Goal: Information Seeking & Learning: Learn about a topic

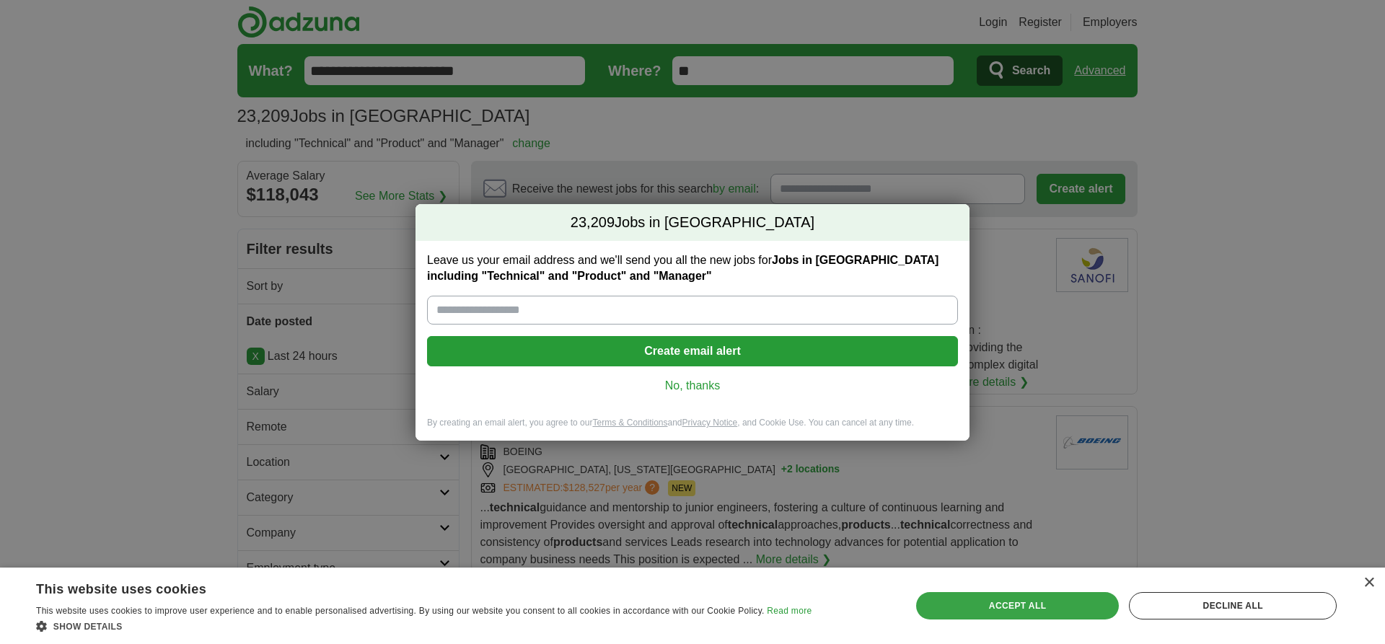
click at [1017, 605] on div "Accept all" at bounding box center [1017, 605] width 203 height 27
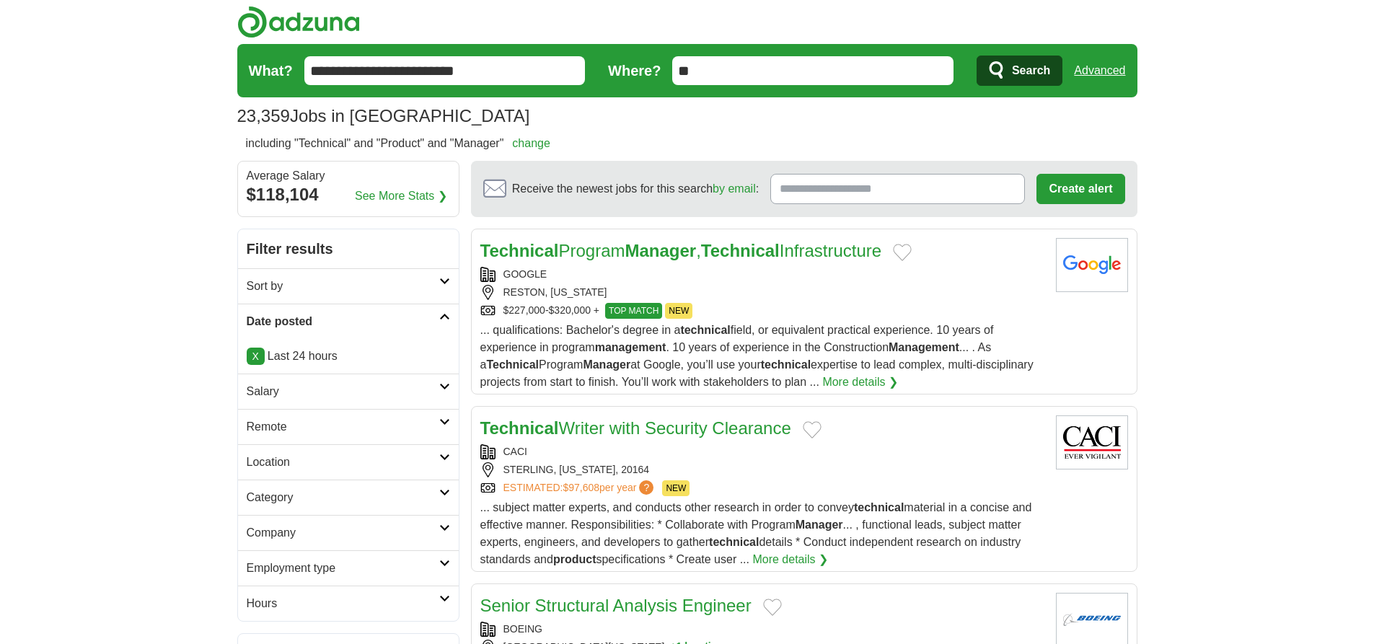
scroll to position [22220, 0]
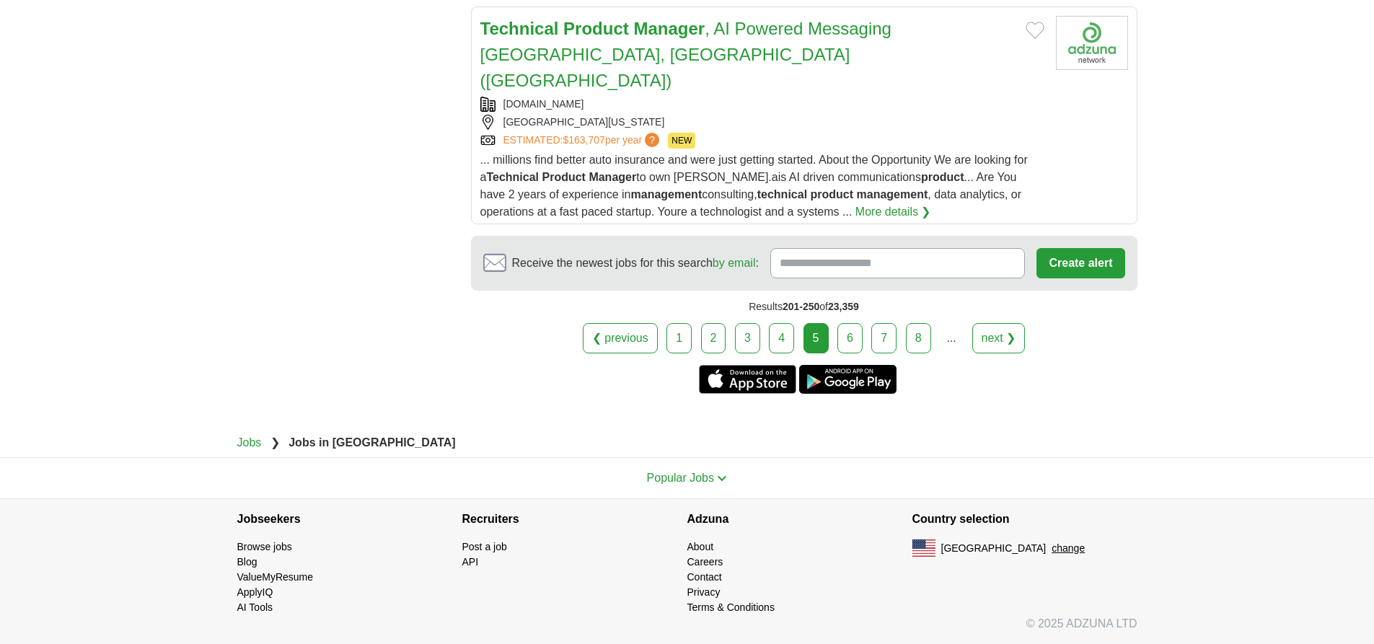
click at [972, 353] on link "next ❯" at bounding box center [998, 338] width 53 height 30
